Goal: Task Accomplishment & Management: Complete application form

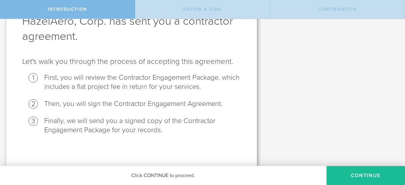
scroll to position [42, 0]
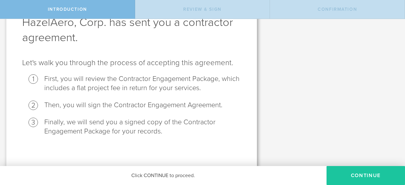
click at [352, 177] on button "Continue" at bounding box center [365, 175] width 78 height 19
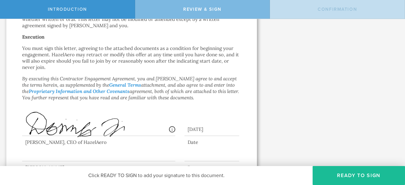
scroll to position [523, 0]
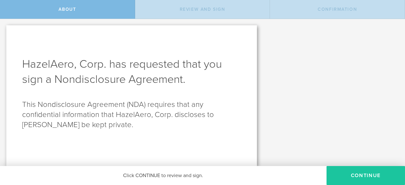
click at [340, 179] on button "Continue" at bounding box center [365, 175] width 78 height 19
